Goal: Contribute content: Contribute content

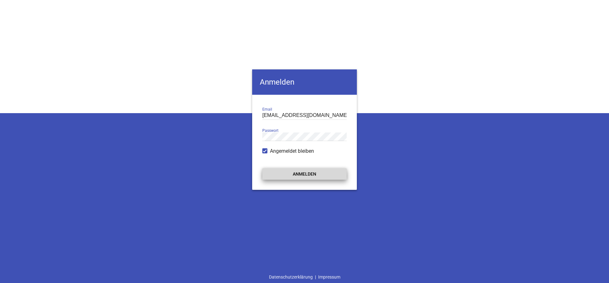
click at [307, 172] on button "Anmelden" at bounding box center [304, 173] width 84 height 11
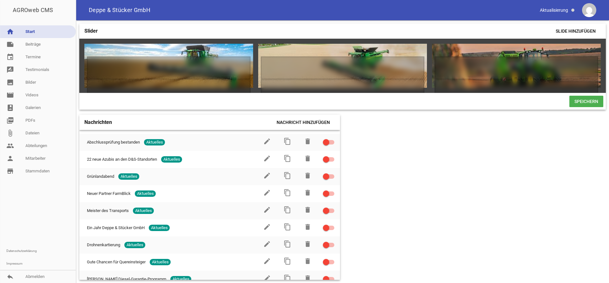
scroll to position [289, 0]
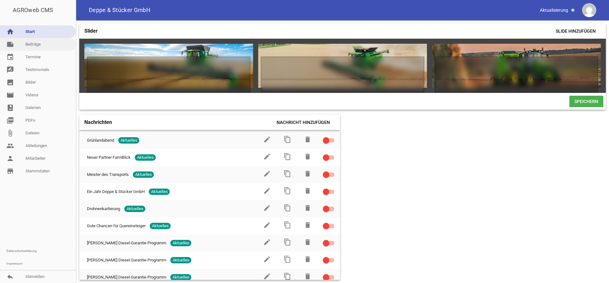
click at [39, 47] on link "note Beiträge" at bounding box center [38, 44] width 76 height 13
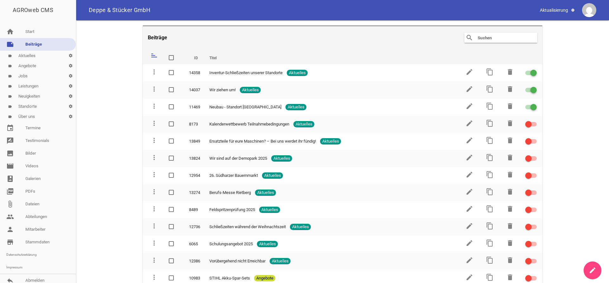
click at [34, 58] on link "label Aktuelles settings" at bounding box center [38, 56] width 76 height 10
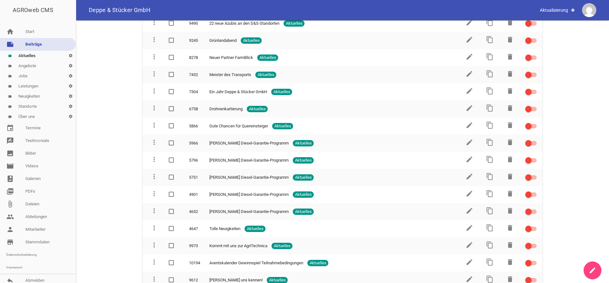
scroll to position [356, 0]
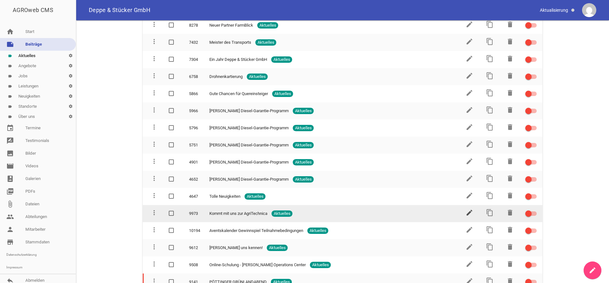
click at [468, 209] on icon "edit" at bounding box center [469, 213] width 8 height 8
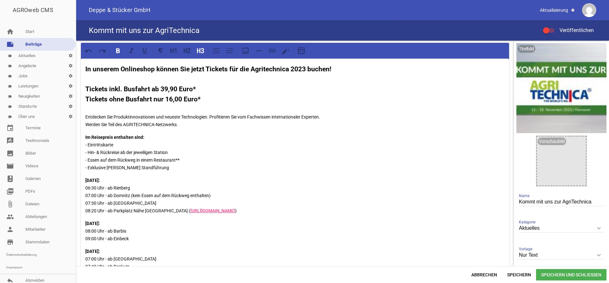
click at [301, 70] on strong "In unserem Onlineshop können Sie jetzt Tickets für die Agritechnica 2023 buchen…" at bounding box center [208, 84] width 246 height 38
click at [158, 127] on p "Entdecken Sie Produktinnovationen und neueste Technologien. Profitieren Sie vom…" at bounding box center [294, 117] width 419 height 23
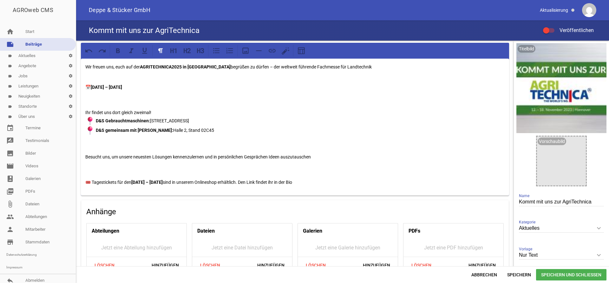
click at [121, 65] on p "Wir freuen uns, euch auf der AGRITECHNICA2025 in [GEOGRAPHIC_DATA] begrüßen zu …" at bounding box center [294, 67] width 419 height 8
click at [116, 79] on p "📅 [DATE] – [DATE]" at bounding box center [294, 83] width 419 height 15
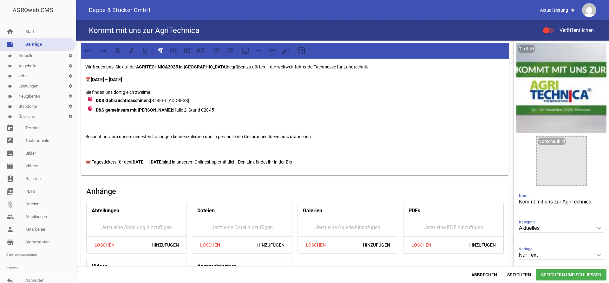
click at [93, 125] on p at bounding box center [294, 124] width 419 height 8
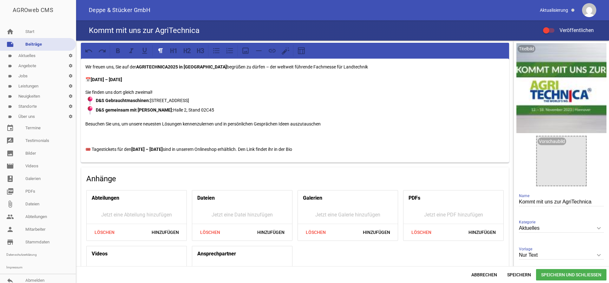
click at [117, 136] on p at bounding box center [294, 137] width 419 height 8
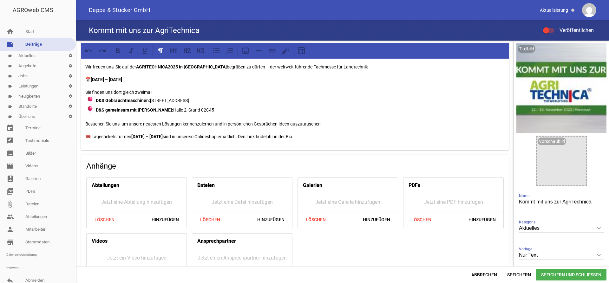
drag, startPoint x: 294, startPoint y: 135, endPoint x: 234, endPoint y: 136, distance: 59.9
click at [234, 136] on p "🎟️ Tagestickets für den [DATE] – [DATE] sind in unserem Onlineshop erhältlich. …" at bounding box center [294, 137] width 419 height 8
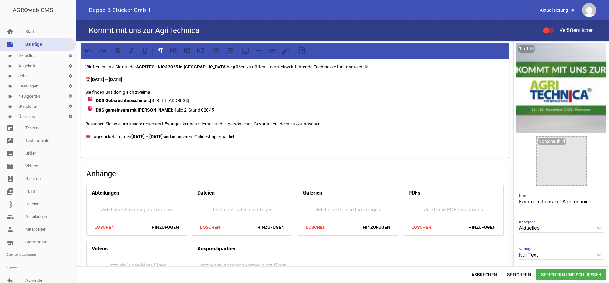
click at [223, 142] on p "🎟️ Tagestickets für den [DATE] – [DATE] sind in unserem Onlineshop erhältlich" at bounding box center [294, 140] width 419 height 15
drag, startPoint x: 332, startPoint y: 144, endPoint x: 87, endPoint y: 149, distance: 245.4
click at [87, 149] on div "Wir freuen uns, Sie auf der AGRITECHNICA2025 in [GEOGRAPHIC_DATA] begrüßen zu d…" at bounding box center [295, 108] width 428 height 99
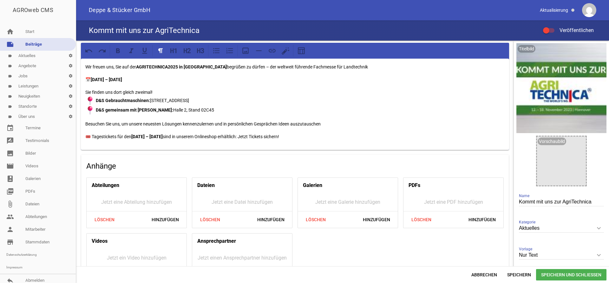
drag, startPoint x: 280, startPoint y: 136, endPoint x: 236, endPoint y: 139, distance: 43.2
click at [236, 139] on p "🎟️ Tagestickets für den [DATE] – [DATE] sind in unserem Onlineshop erhältlich: …" at bounding box center [294, 137] width 419 height 8
click at [119, 48] on icon at bounding box center [118, 51] width 8 height 8
click at [273, 47] on icon at bounding box center [272, 51] width 8 height 8
click at [288, 138] on p "🎟️ Tagestickets für den [DATE] – [DATE] sind in unserem Onlineshop erhältlich: …" at bounding box center [294, 137] width 419 height 8
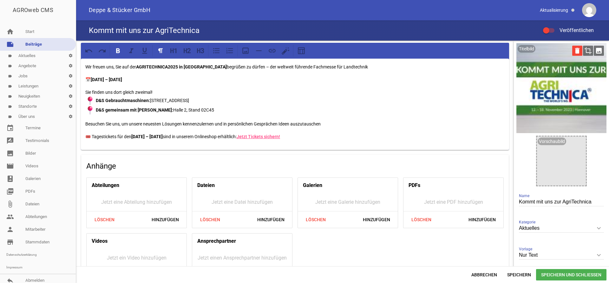
click at [577, 53] on icon "delete" at bounding box center [577, 51] width 10 height 10
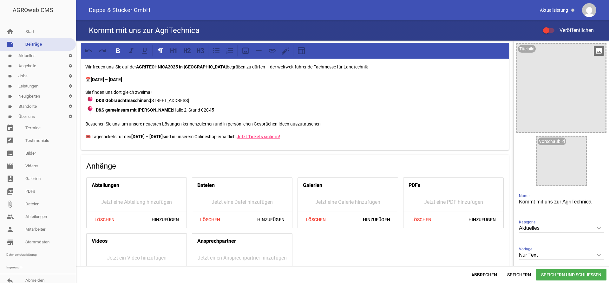
click at [598, 52] on icon "image" at bounding box center [598, 51] width 10 height 10
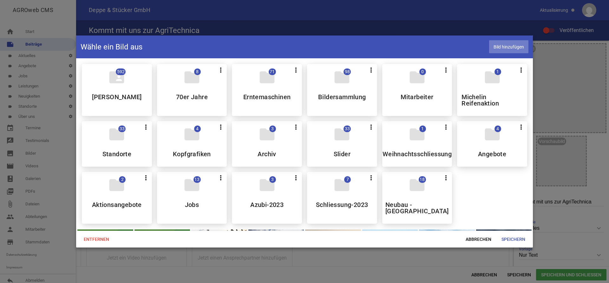
click at [505, 44] on span "Bild hinzufügen" at bounding box center [508, 46] width 39 height 13
click at [510, 236] on span "Speichern" at bounding box center [513, 239] width 34 height 11
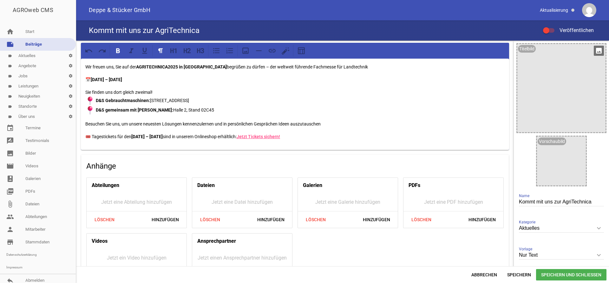
click at [553, 100] on div at bounding box center [561, 88] width 88 height 88
click at [594, 54] on icon "image" at bounding box center [598, 51] width 10 height 10
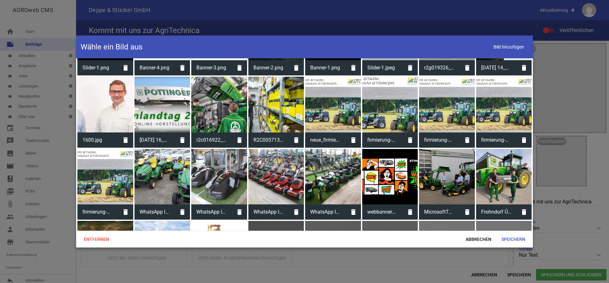
scroll to position [1487, 0]
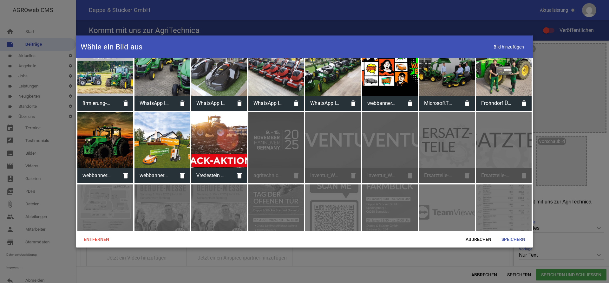
click at [271, 141] on div "agritechnica-2025_1410x340Px_150dpi.jpg delete" at bounding box center [276, 147] width 56 height 71
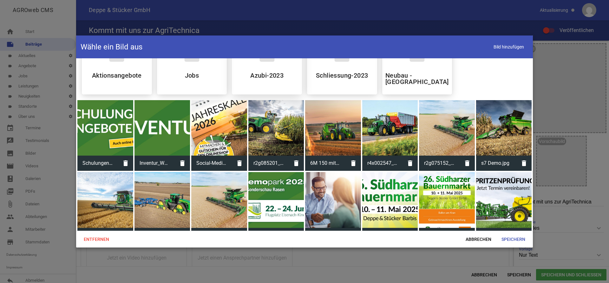
scroll to position [0, 0]
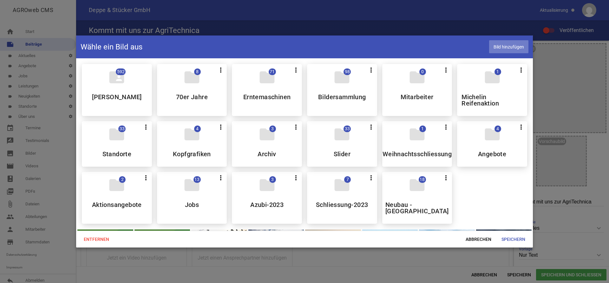
click at [506, 45] on span "Bild hinzufügen" at bounding box center [508, 46] width 39 height 13
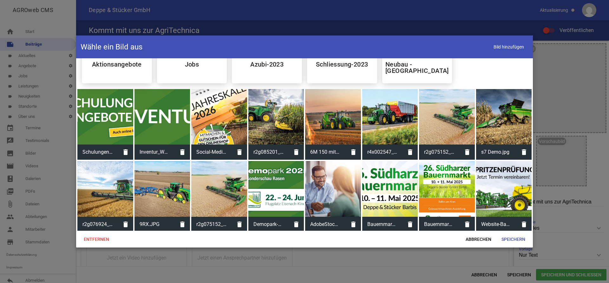
scroll to position [97, 0]
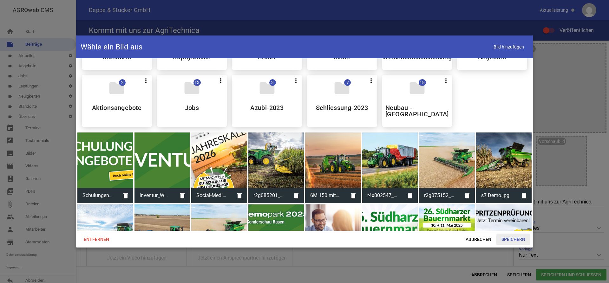
click at [508, 236] on span "Speichern" at bounding box center [513, 239] width 34 height 11
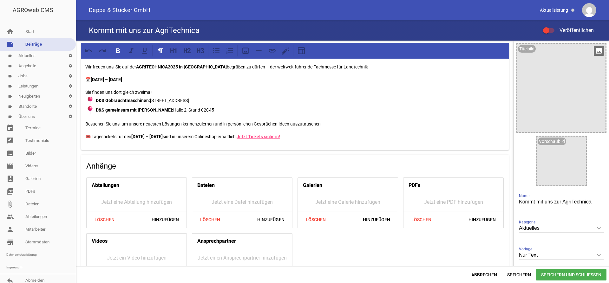
click at [555, 90] on div at bounding box center [561, 88] width 88 height 88
click at [599, 52] on icon "image" at bounding box center [598, 51] width 10 height 10
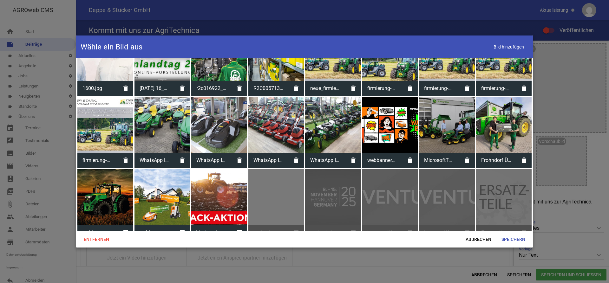
scroll to position [1487, 0]
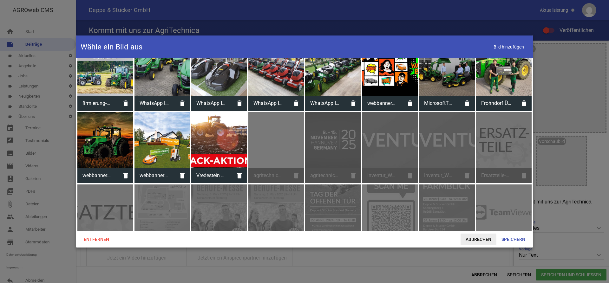
click at [476, 238] on span "Abbrechen" at bounding box center [478, 239] width 36 height 11
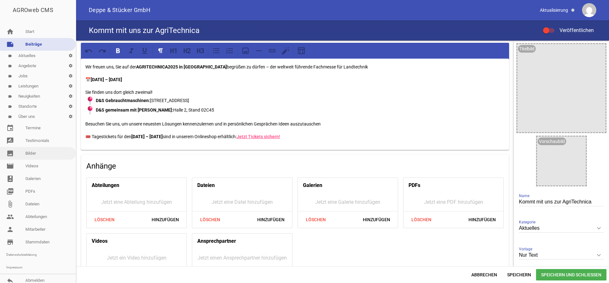
click at [42, 154] on link "image Bilder" at bounding box center [38, 153] width 76 height 13
click at [526, 275] on span "Speichern" at bounding box center [519, 274] width 34 height 11
click at [524, 178] on div "Titelbild image Vorschaubild image Kommt mit uns zur AgriTechnica Name Aktuelle…" at bounding box center [560, 169] width 95 height 257
click at [600, 143] on div "Titelbild image Vorschaubild image Kommt mit uns zur AgriTechnica Name Aktuelle…" at bounding box center [560, 169] width 95 height 257
drag, startPoint x: 596, startPoint y: 202, endPoint x: 505, endPoint y: 202, distance: 91.0
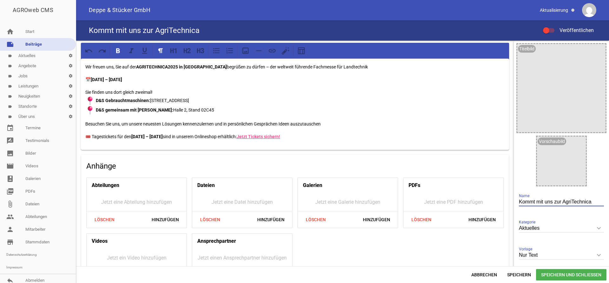
click at [519, 202] on input "Kommt mit uns zur AgriTechnica" at bounding box center [561, 202] width 85 height 9
type input "AGRITECHNICA 2025"
click at [413, 257] on div "Abteilungen Jetzt eine Abteilung hinzufügen Löschen Hinzufügen Dateien Jetzt ei…" at bounding box center [295, 231] width 422 height 112
click at [568, 82] on div at bounding box center [561, 88] width 88 height 88
click at [600, 50] on icon "image" at bounding box center [598, 51] width 10 height 10
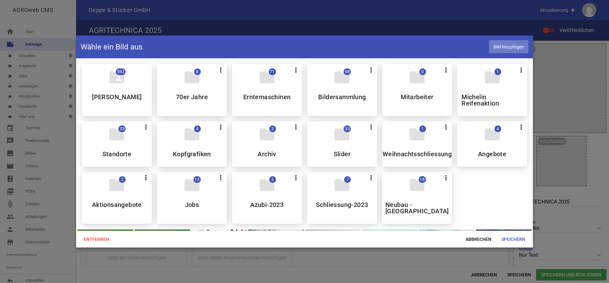
click at [510, 46] on span "Bild hinzufügen" at bounding box center [508, 46] width 39 height 13
click at [506, 235] on span "Speichern" at bounding box center [513, 239] width 34 height 11
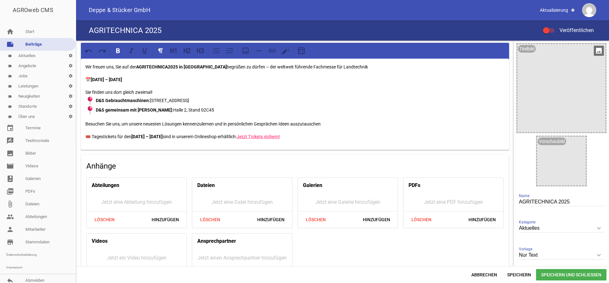
click at [573, 97] on div at bounding box center [561, 88] width 88 height 88
click at [599, 51] on icon "image" at bounding box center [598, 51] width 10 height 10
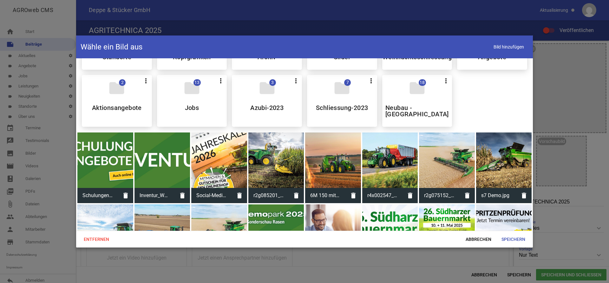
scroll to position [0, 0]
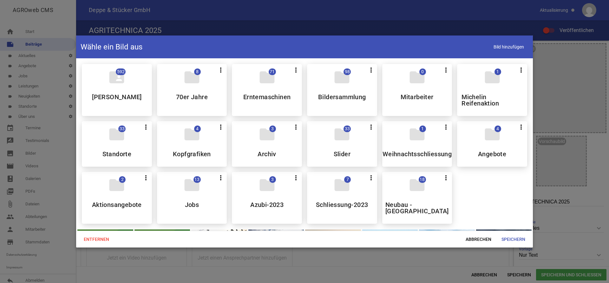
click at [505, 198] on div "folder_shared 592 [PERSON_NAME] folder 8 more_vert Teilen Bearbeiten Löschen 70…" at bounding box center [304, 144] width 455 height 170
click at [502, 48] on span "Bild hinzufügen" at bounding box center [508, 46] width 39 height 13
click at [509, 240] on span "Speichern" at bounding box center [513, 239] width 34 height 11
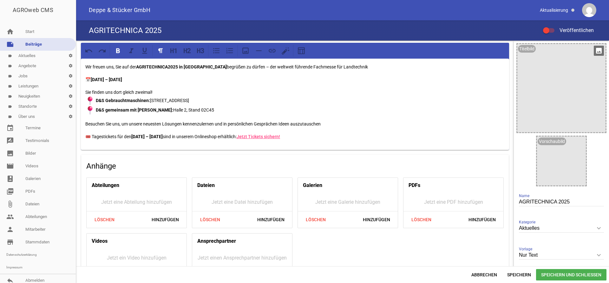
click at [562, 94] on div at bounding box center [561, 88] width 88 height 88
click at [600, 49] on icon "image" at bounding box center [598, 51] width 10 height 10
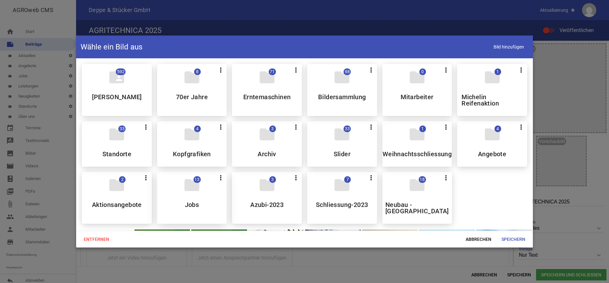
scroll to position [129, 0]
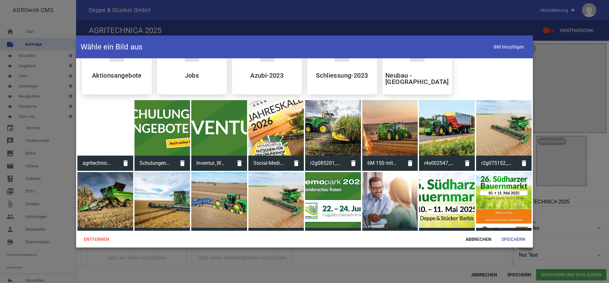
click at [103, 125] on div at bounding box center [105, 128] width 56 height 56
click at [518, 240] on span "Speichern" at bounding box center [513, 239] width 34 height 11
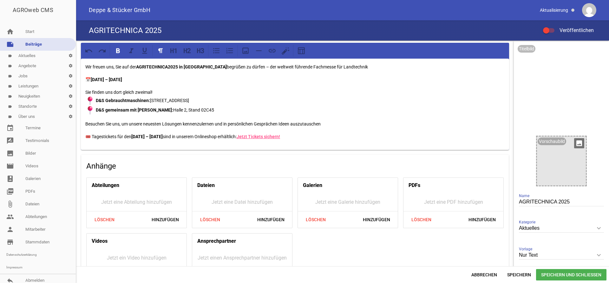
click at [577, 144] on icon "image" at bounding box center [579, 143] width 10 height 10
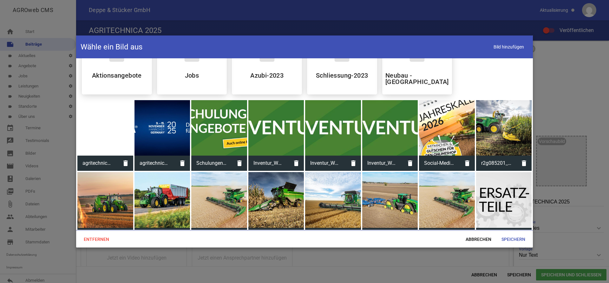
click at [106, 121] on div at bounding box center [105, 128] width 56 height 56
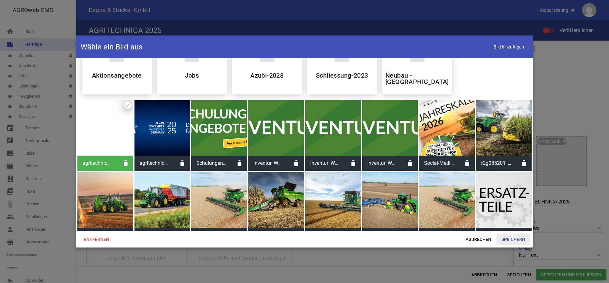
click at [515, 241] on span "Speichern" at bounding box center [513, 239] width 34 height 11
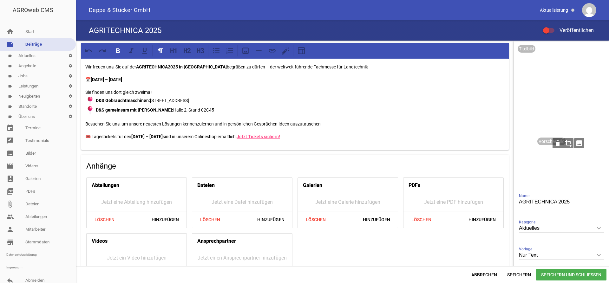
click at [568, 146] on icon "crop" at bounding box center [568, 143] width 10 height 10
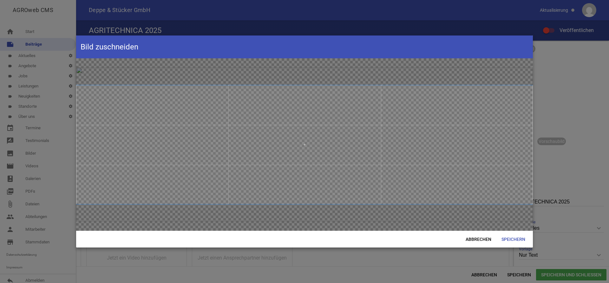
click at [406, 145] on span at bounding box center [304, 144] width 456 height 119
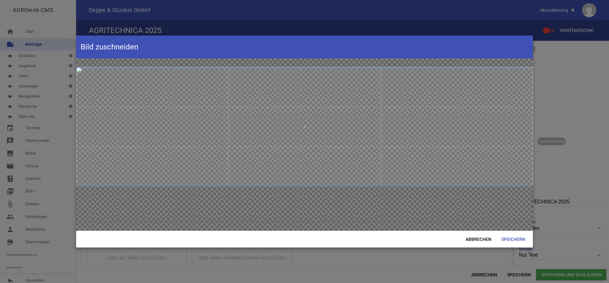
click at [306, 89] on span at bounding box center [304, 126] width 456 height 119
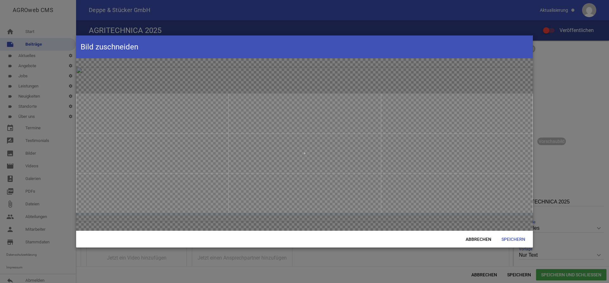
click at [311, 169] on span at bounding box center [304, 153] width 456 height 119
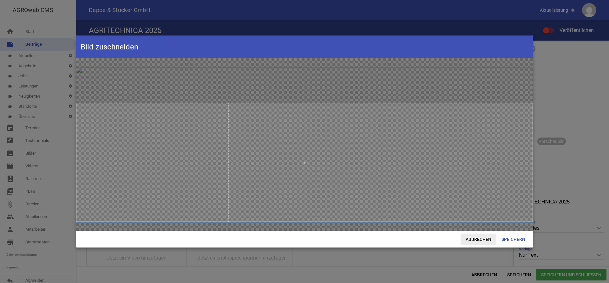
click at [483, 238] on span "Abbrechen" at bounding box center [478, 239] width 36 height 11
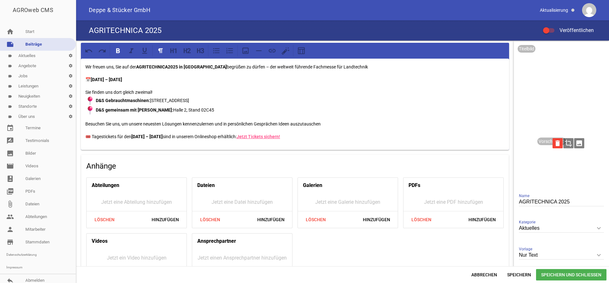
click at [556, 144] on icon "delete" at bounding box center [557, 143] width 10 height 10
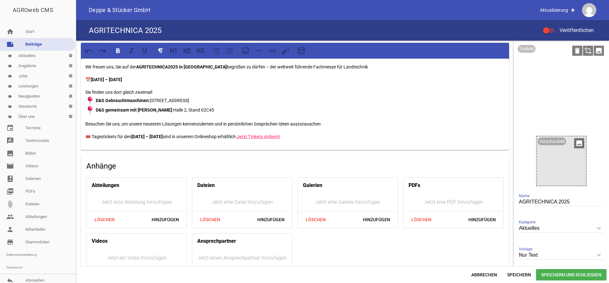
click at [585, 52] on icon "crop" at bounding box center [588, 51] width 10 height 10
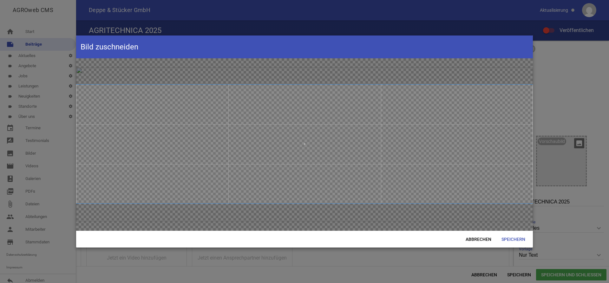
click at [386, 147] on span at bounding box center [304, 144] width 456 height 119
click at [511, 238] on span "Speichern" at bounding box center [513, 239] width 34 height 11
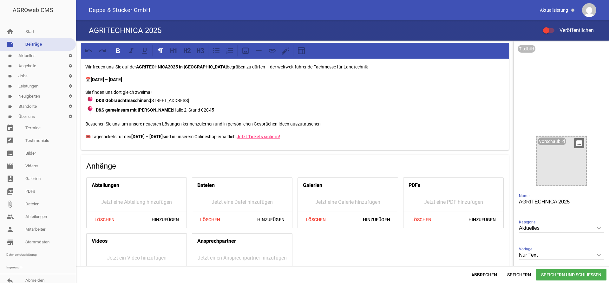
click at [554, 275] on span "Speichern und Schließen" at bounding box center [571, 274] width 70 height 11
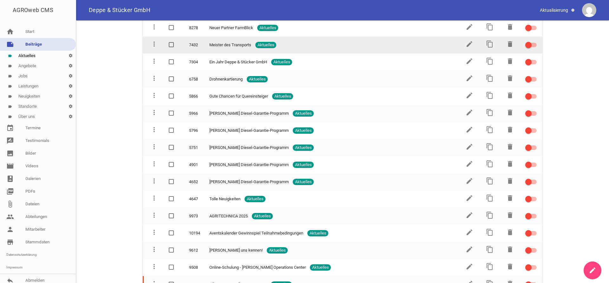
scroll to position [356, 0]
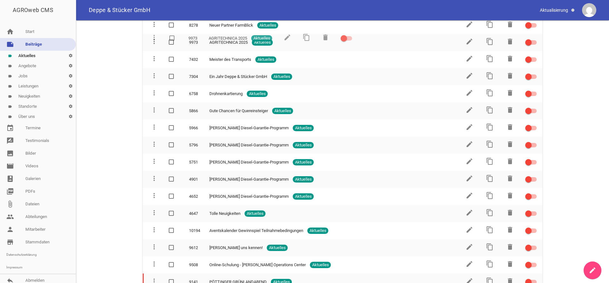
drag, startPoint x: 153, startPoint y: 209, endPoint x: 153, endPoint y: 38, distance: 170.8
click at [153, 38] on icon "more_vert" at bounding box center [154, 42] width 8 height 8
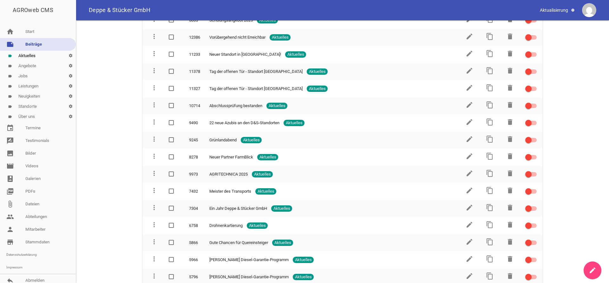
scroll to position [194, 0]
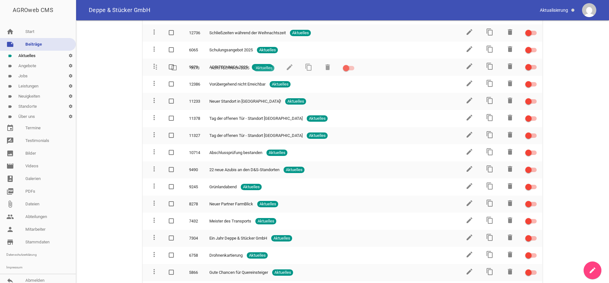
drag, startPoint x: 153, startPoint y: 199, endPoint x: 155, endPoint y: 66, distance: 133.1
click at [155, 66] on icon "more_vert" at bounding box center [154, 66] width 8 height 8
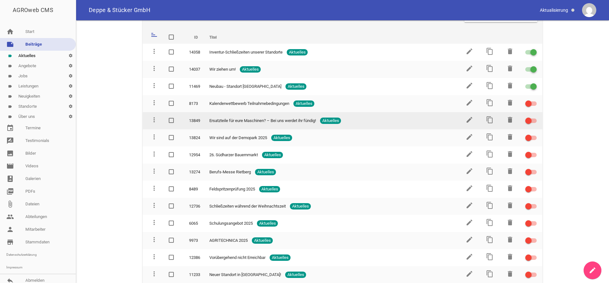
scroll to position [32, 0]
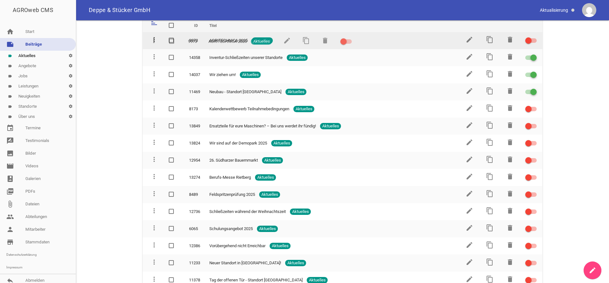
drag, startPoint x: 155, startPoint y: 225, endPoint x: 154, endPoint y: 40, distance: 185.7
click at [154, 40] on icon "more_vert" at bounding box center [154, 40] width 8 height 8
click at [530, 40] on div at bounding box center [528, 40] width 6 height 6
click at [534, 37] on input "checkbox" at bounding box center [534, 37] width 0 height 0
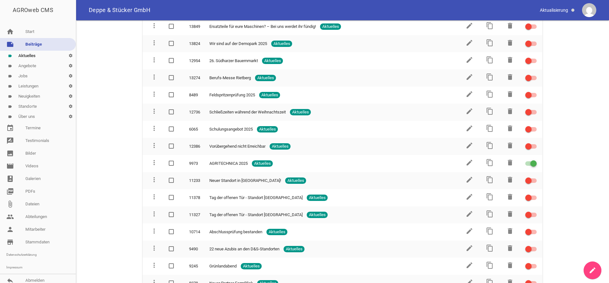
scroll to position [129, 0]
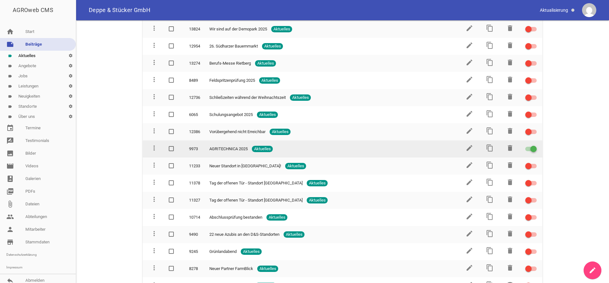
click at [150, 145] on td "more_vert" at bounding box center [153, 148] width 20 height 17
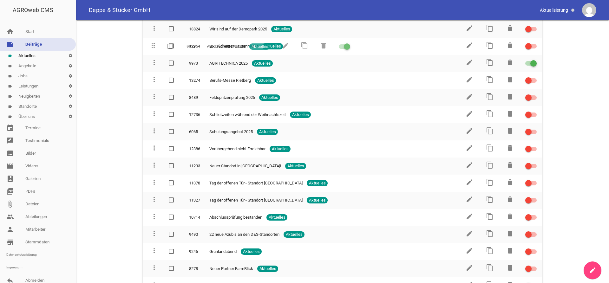
drag, startPoint x: 153, startPoint y: 143, endPoint x: 150, endPoint y: 39, distance: 103.7
click at [150, 55] on td "more_vert" at bounding box center [153, 63] width 20 height 17
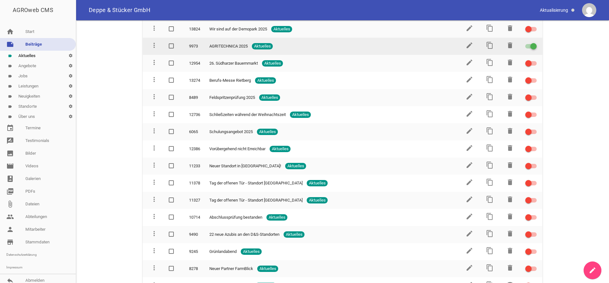
scroll to position [32, 0]
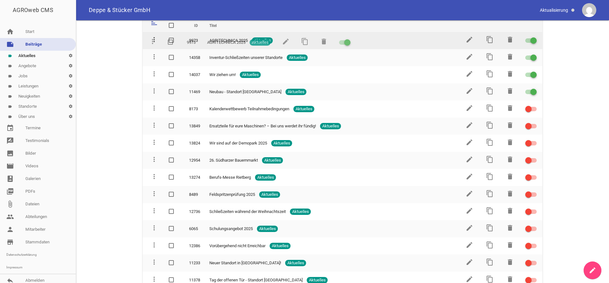
drag, startPoint x: 154, startPoint y: 142, endPoint x: 153, endPoint y: 41, distance: 100.8
click at [153, 41] on icon "more_vert" at bounding box center [154, 40] width 8 height 8
click at [467, 38] on icon "edit" at bounding box center [469, 40] width 8 height 8
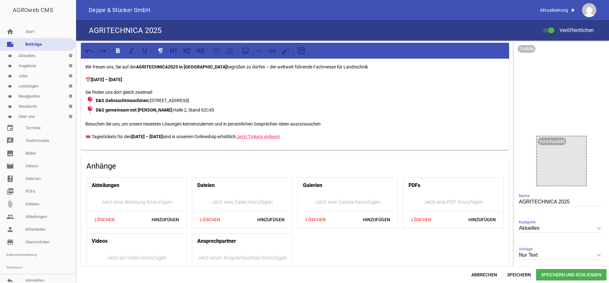
click at [169, 63] on div "Wir freuen uns, Sie auf der AGRITECHNICA2025 in [GEOGRAPHIC_DATA] begrüßen zu d…" at bounding box center [295, 104] width 428 height 91
click at [519, 273] on span "Speichern" at bounding box center [519, 274] width 34 height 11
click at [578, 51] on icon "delete" at bounding box center [577, 51] width 10 height 10
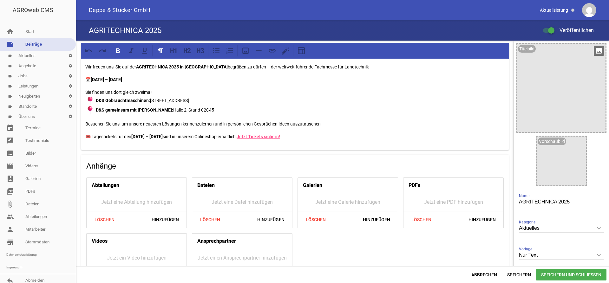
click at [597, 49] on icon "image" at bounding box center [598, 51] width 10 height 10
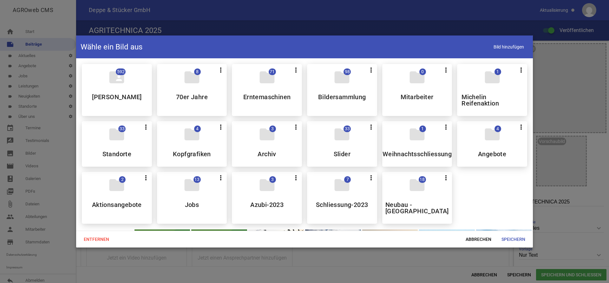
scroll to position [129, 0]
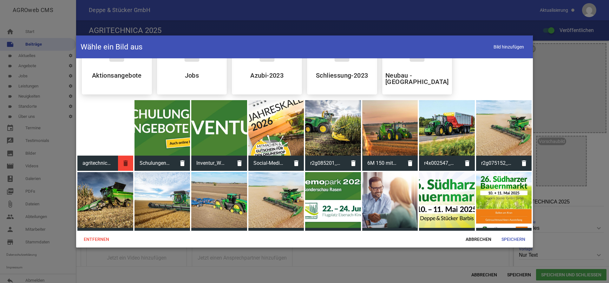
click at [126, 159] on icon "delete" at bounding box center [125, 163] width 15 height 15
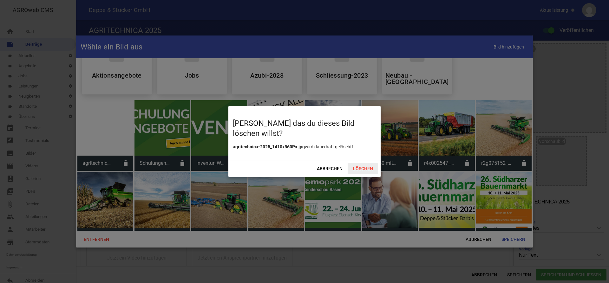
click at [358, 168] on span "Löschen" at bounding box center [362, 168] width 30 height 11
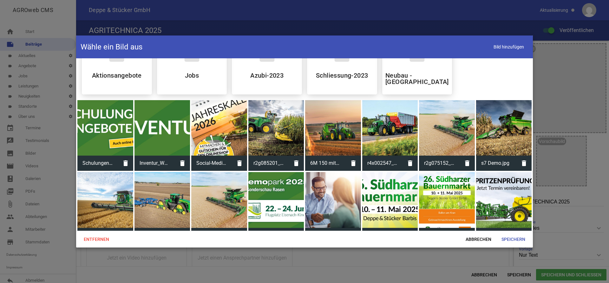
click at [502, 49] on div "AGROweb CMS home Start note Beiträge label Aktuelles settings label Angebote se…" at bounding box center [304, 141] width 609 height 283
click at [506, 43] on span "Bild hinzufügen" at bounding box center [508, 46] width 39 height 13
click at [512, 240] on span "Speichern" at bounding box center [513, 239] width 34 height 11
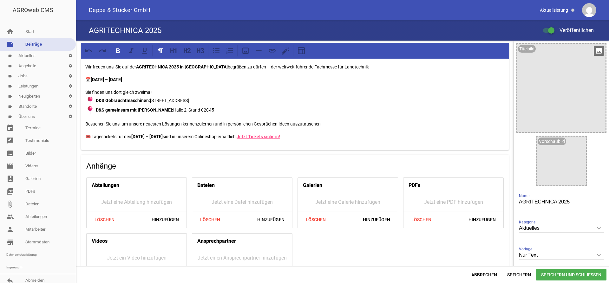
click at [597, 51] on icon "image" at bounding box center [598, 51] width 10 height 10
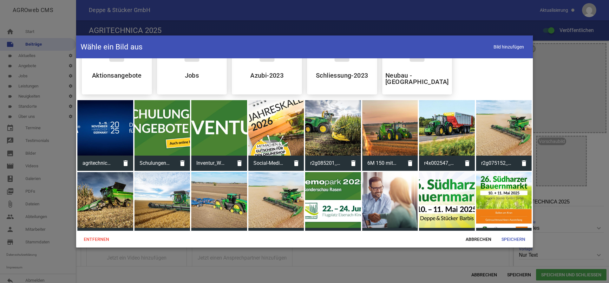
click at [113, 119] on div at bounding box center [105, 128] width 56 height 56
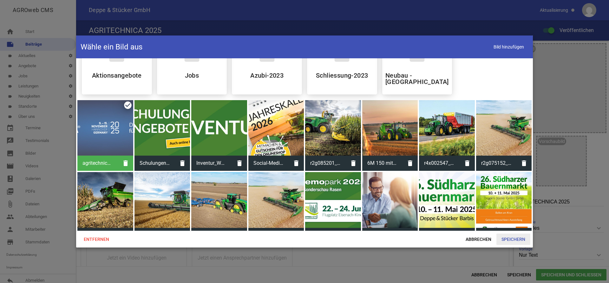
click at [516, 240] on span "Speichern" at bounding box center [513, 239] width 34 height 11
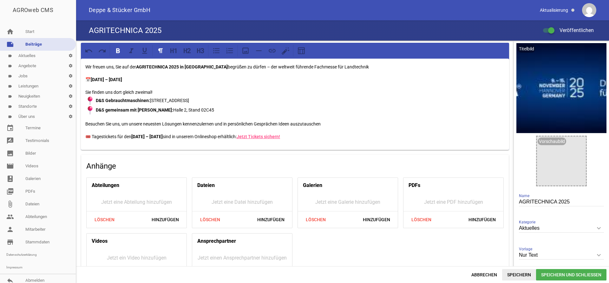
click at [523, 275] on span "Speichern" at bounding box center [519, 274] width 34 height 11
click at [33, 55] on link "label Aktuelles settings" at bounding box center [38, 56] width 76 height 10
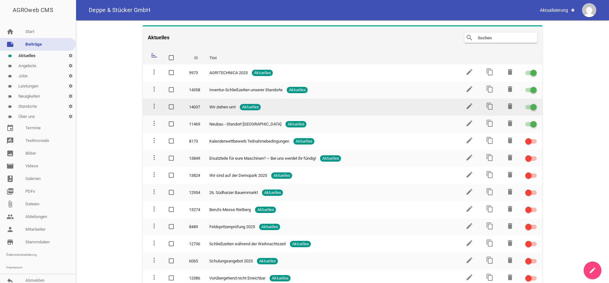
click at [473, 106] on td "edit" at bounding box center [468, 107] width 20 height 17
click at [471, 103] on icon "edit" at bounding box center [469, 106] width 8 height 8
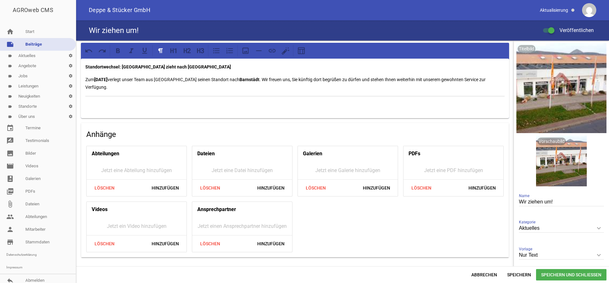
click at [34, 55] on link "label Aktuelles settings" at bounding box center [38, 56] width 76 height 10
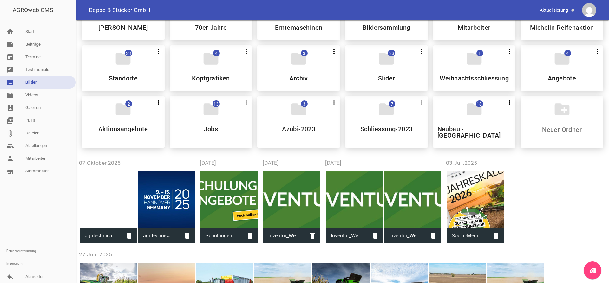
scroll to position [65, 0]
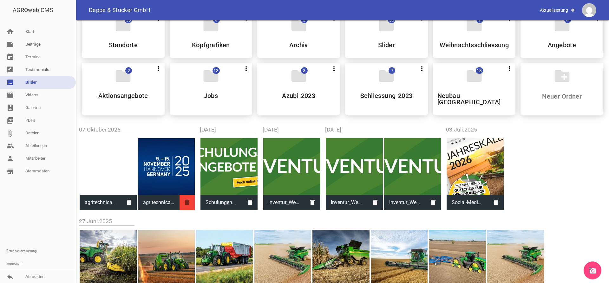
click at [188, 199] on icon "delete" at bounding box center [186, 202] width 15 height 15
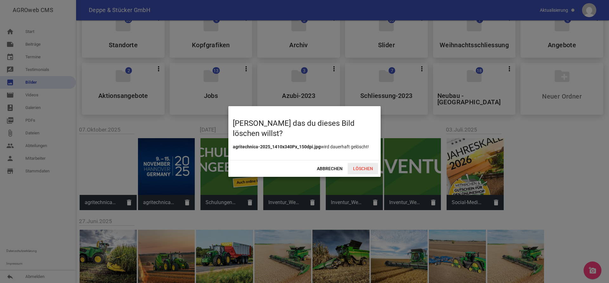
click at [363, 168] on span "Löschen" at bounding box center [362, 168] width 30 height 11
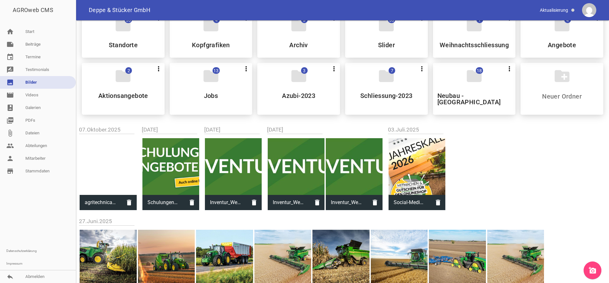
click at [112, 159] on div at bounding box center [108, 166] width 57 height 57
type input "agritechnica-2025_1410x340Px_150dpi.jpg"
type input "340"
type input "1410"
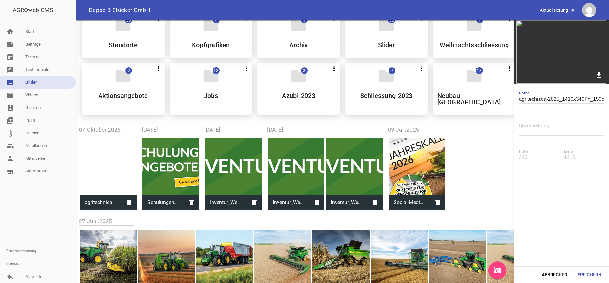
click at [128, 201] on icon "delete" at bounding box center [128, 202] width 15 height 15
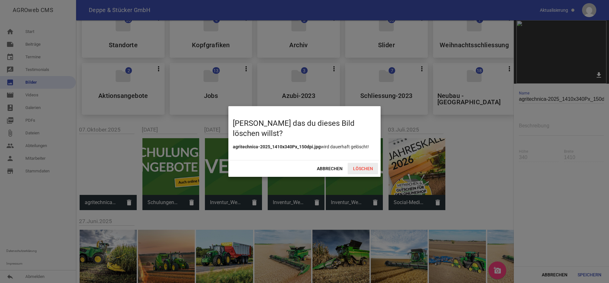
click at [362, 165] on span "Löschen" at bounding box center [362, 168] width 30 height 11
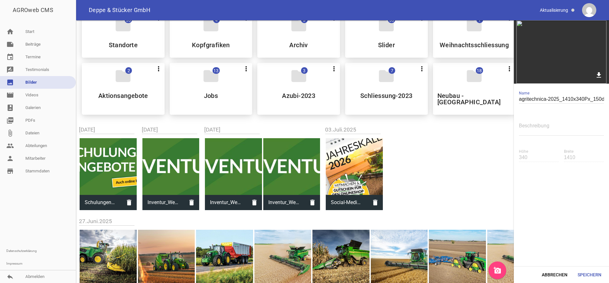
click at [579, 187] on div at bounding box center [560, 219] width 95 height 93
